Goal: Navigation & Orientation: Find specific page/section

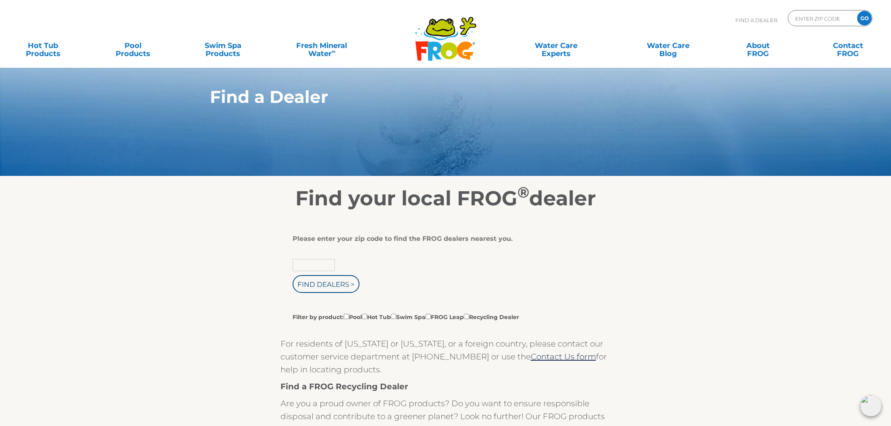
click at [315, 266] on input "text" at bounding box center [314, 265] width 42 height 12
type input "04071"
click at [326, 285] on input "Find Dealers >" at bounding box center [326, 284] width 67 height 18
click at [327, 290] on input "Find Dealers >" at bounding box center [326, 284] width 67 height 18
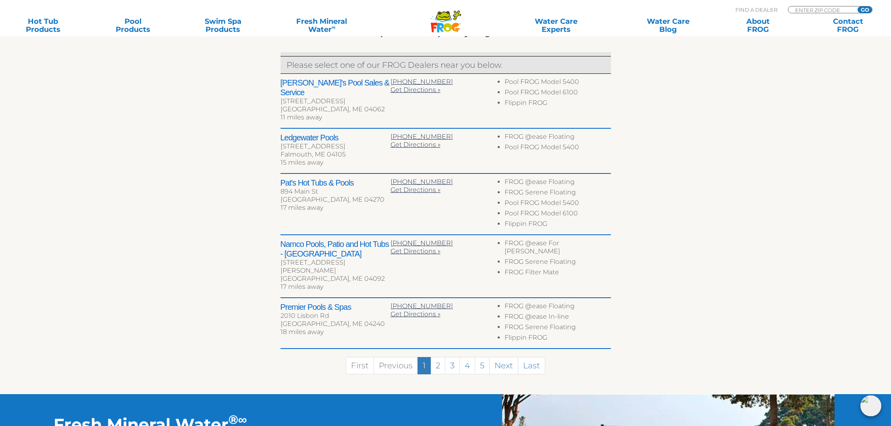
scroll to position [325, 0]
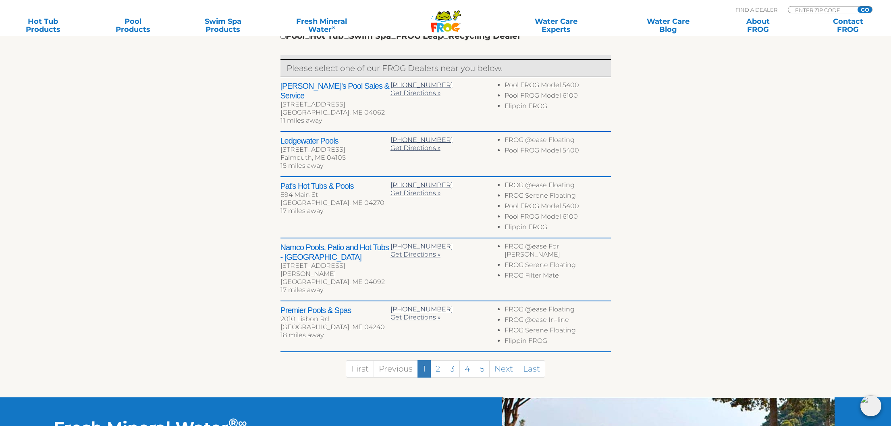
click at [314, 81] on div "[PERSON_NAME]'s Pool Sales & Service [STREET_ADDRESS][PERSON_NAME] 11 miles awa…" at bounding box center [446, 104] width 331 height 55
drag, startPoint x: 281, startPoint y: 86, endPoint x: 371, endPoint y: 85, distance: 89.5
click at [371, 85] on h2 "[PERSON_NAME]'s Pool Sales & Service" at bounding box center [336, 90] width 110 height 19
copy h2 "[PERSON_NAME]'s Pool Sales & Service"
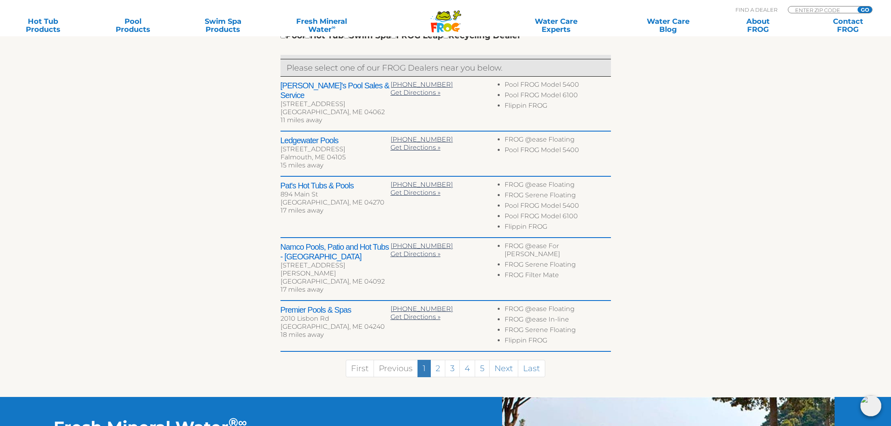
click at [303, 135] on h2 "Ledgewater Pools" at bounding box center [336, 140] width 110 height 10
click at [297, 135] on h2 "Ledgewater Pools" at bounding box center [336, 140] width 110 height 10
drag, startPoint x: 281, startPoint y: 131, endPoint x: 338, endPoint y: 131, distance: 57.2
click at [338, 135] on h2 "Ledgewater Pools" at bounding box center [336, 140] width 110 height 10
copy h2 "Ledgewater Pools"
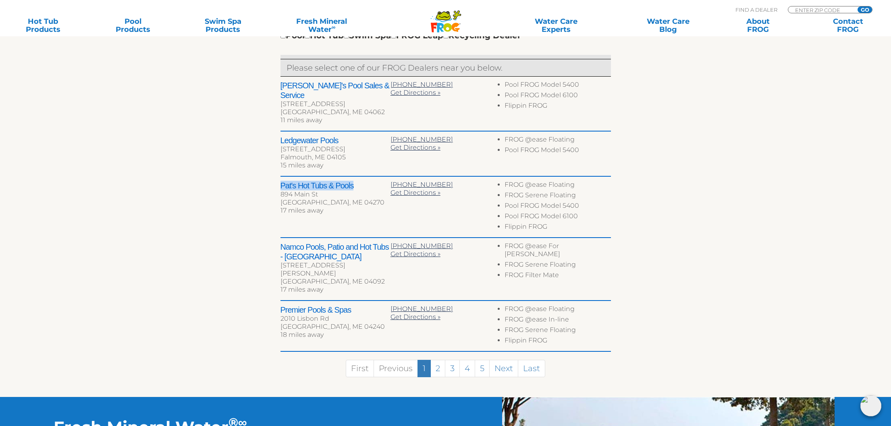
drag, startPoint x: 282, startPoint y: 176, endPoint x: 353, endPoint y: 177, distance: 71.4
click at [353, 181] on h2 "Pat's Hot Tubs & Pools" at bounding box center [336, 186] width 110 height 10
copy h2 "Pat's Hot Tubs & Pools"
drag, startPoint x: 282, startPoint y: 238, endPoint x: 388, endPoint y: 239, distance: 105.6
click at [388, 242] on h2 "Namco Pools, Patio and Hot Tubs - [GEOGRAPHIC_DATA]" at bounding box center [336, 251] width 110 height 19
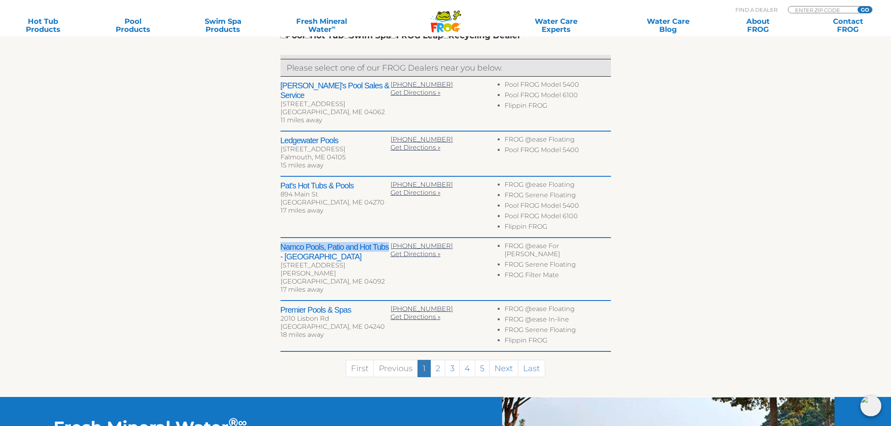
copy h2 "Namco Pools, Patio and Hot Tubs"
